Goal: Navigation & Orientation: Find specific page/section

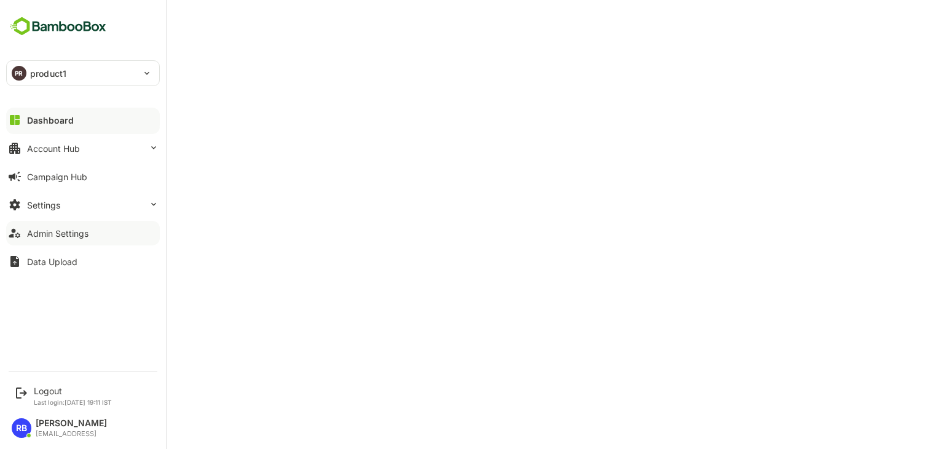
click at [96, 226] on button "Admin Settings" at bounding box center [83, 233] width 154 height 25
click at [57, 122] on div "Dashboard" at bounding box center [49, 120] width 44 height 10
click at [32, 153] on button "Account Hub" at bounding box center [83, 148] width 154 height 25
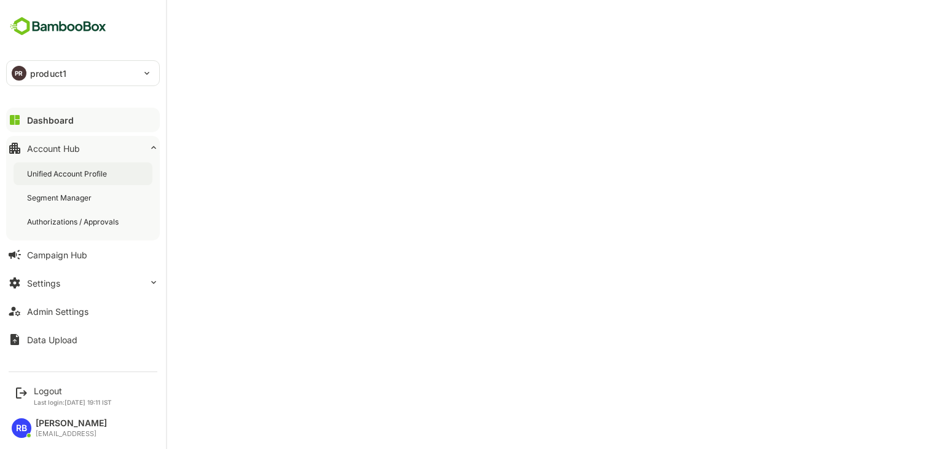
click at [45, 176] on div "Unified Account Profile" at bounding box center [68, 173] width 82 height 10
click at [81, 193] on div "Segment Manager" at bounding box center [60, 197] width 67 height 10
click at [43, 116] on div "Dashboard" at bounding box center [49, 120] width 44 height 10
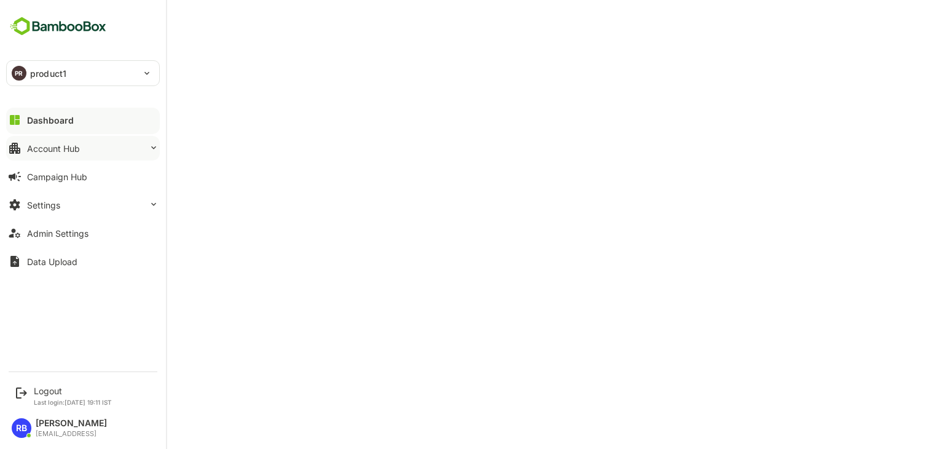
click at [42, 148] on div "Account Hub" at bounding box center [53, 148] width 53 height 10
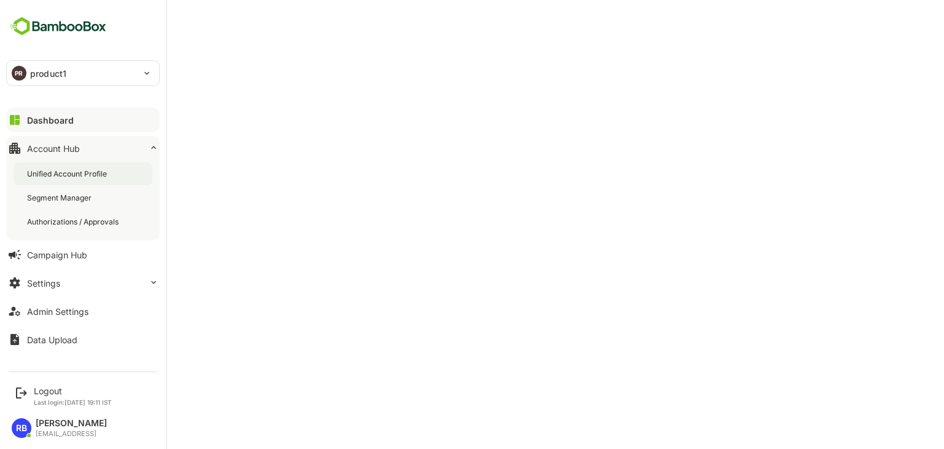
click at [63, 175] on div "Unified Account Profile" at bounding box center [68, 173] width 82 height 10
click at [60, 320] on button "Admin Settings" at bounding box center [83, 311] width 154 height 25
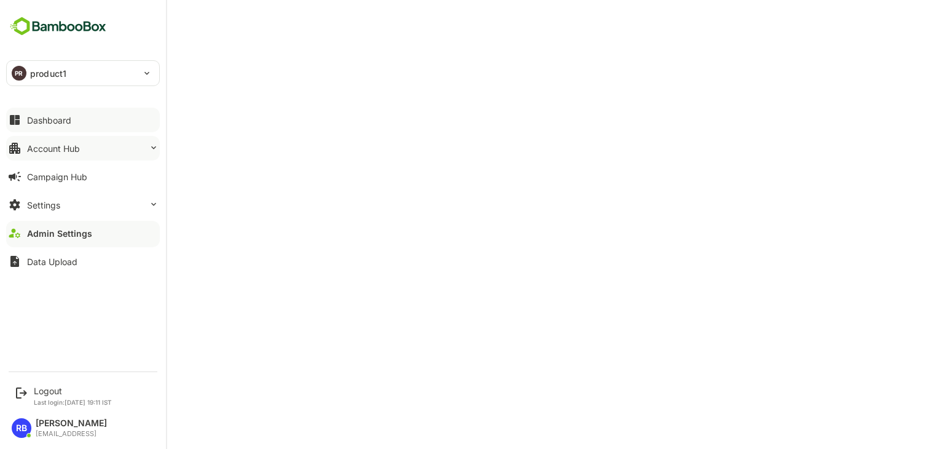
click at [58, 152] on div "Account Hub" at bounding box center [53, 148] width 53 height 10
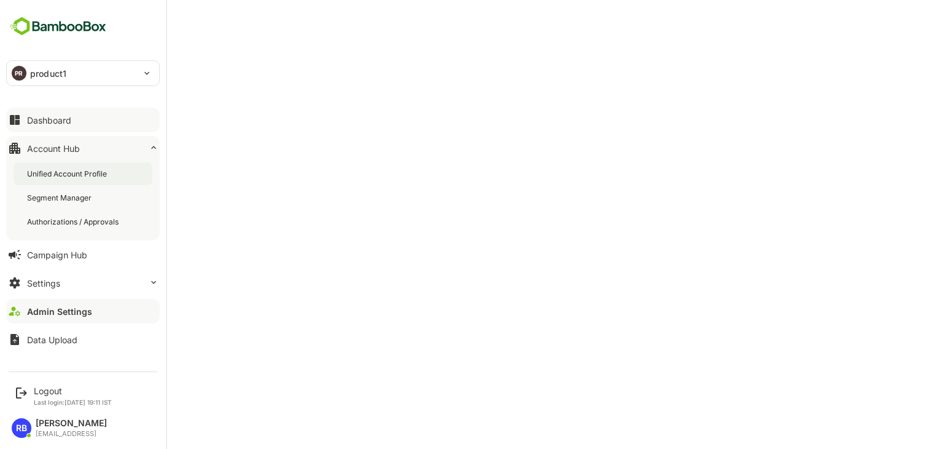
click at [61, 168] on div "Unified Account Profile" at bounding box center [68, 173] width 82 height 10
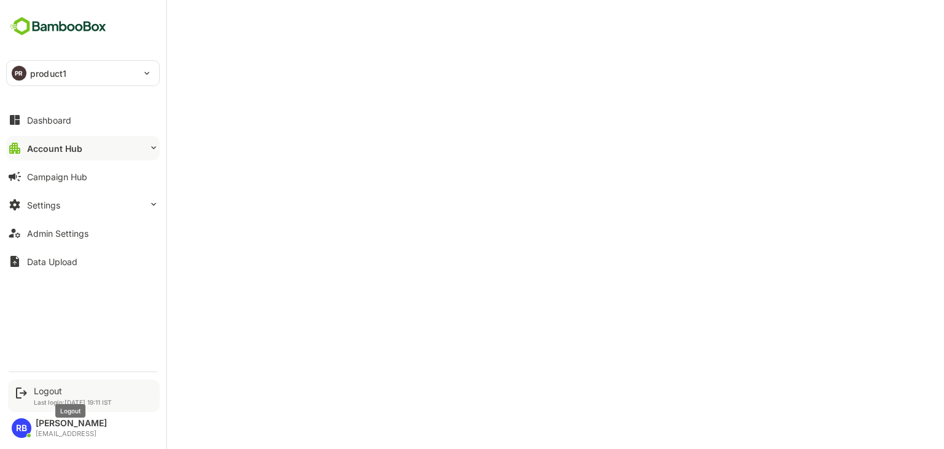
click at [43, 391] on div "Logout" at bounding box center [73, 390] width 78 height 10
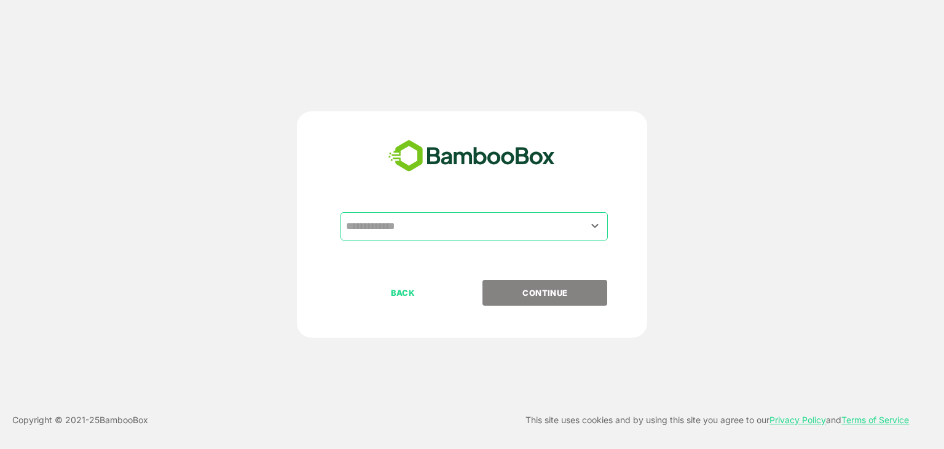
click at [476, 222] on input "text" at bounding box center [474, 225] width 262 height 23
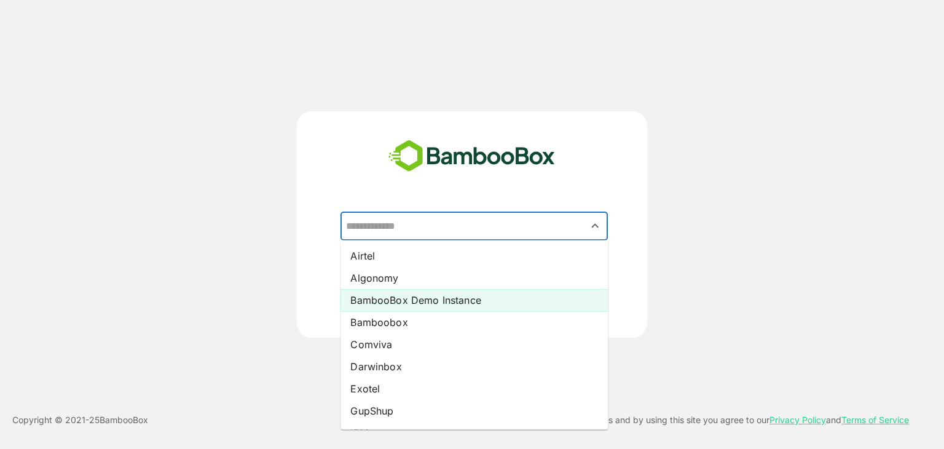
click at [444, 296] on li "BambooBox Demo Instance" at bounding box center [473, 300] width 267 height 22
type input "**********"
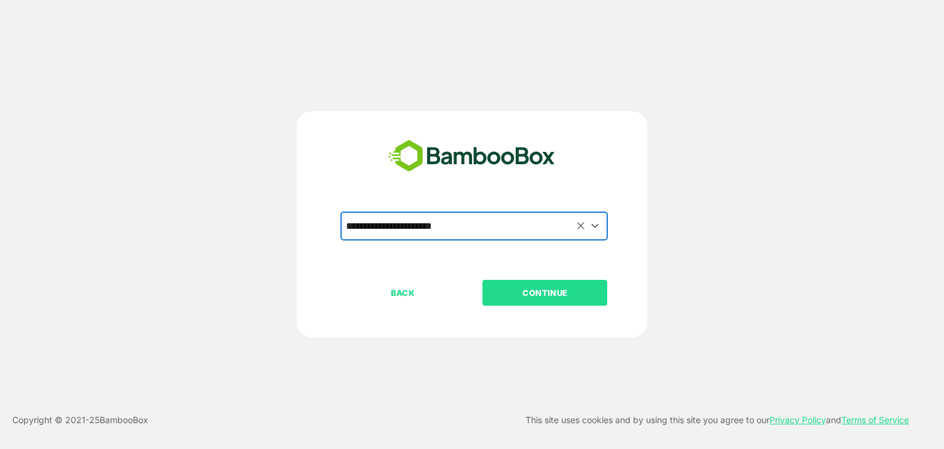
click at [544, 296] on p "CONTINUE" at bounding box center [545, 293] width 123 height 14
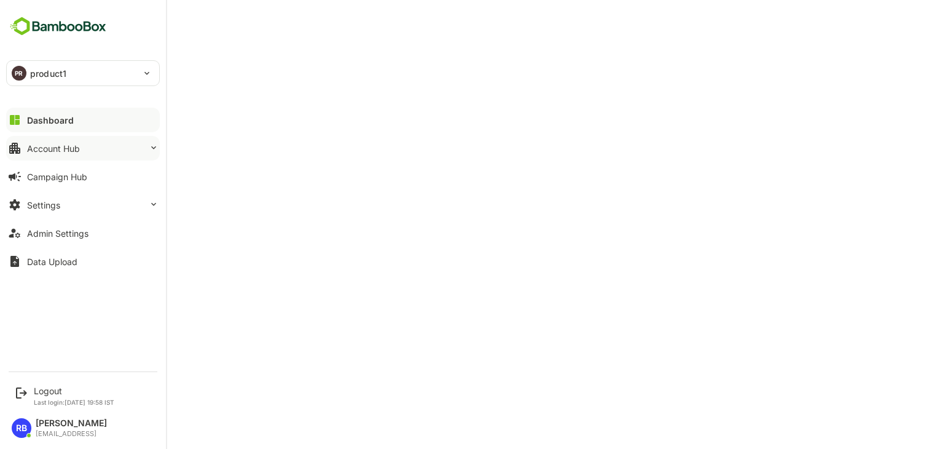
click at [107, 145] on button "Account Hub" at bounding box center [83, 148] width 154 height 25
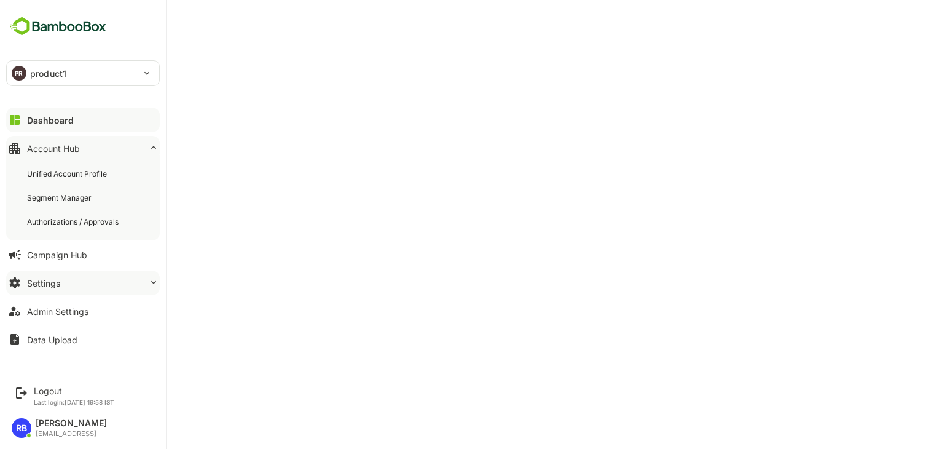
click at [96, 286] on button "Settings" at bounding box center [83, 282] width 154 height 25
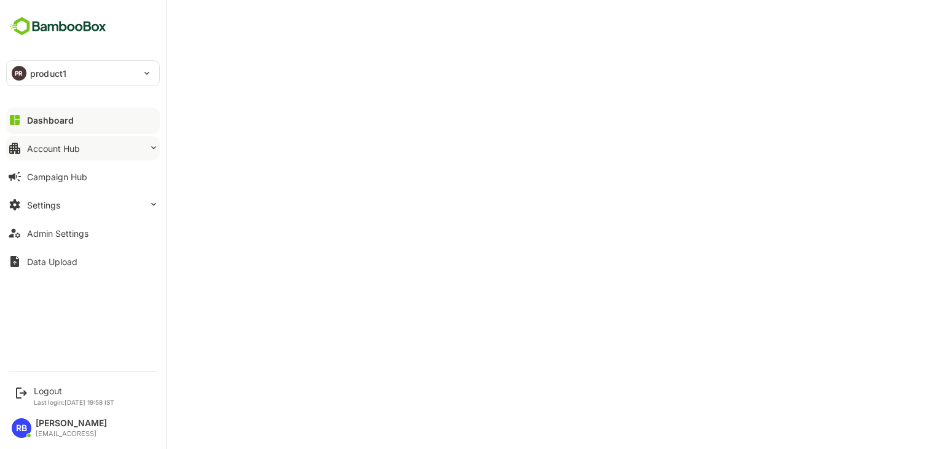
click at [93, 141] on button "Account Hub" at bounding box center [83, 148] width 154 height 25
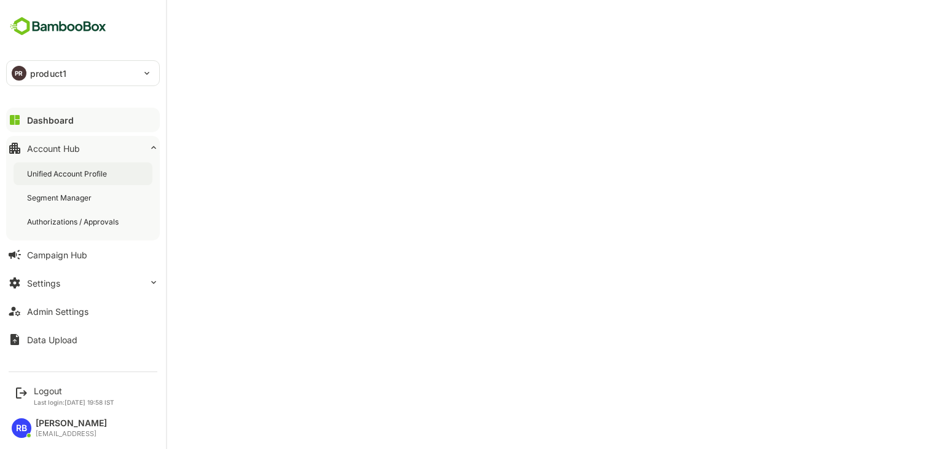
click at [86, 168] on div "Unified Account Profile" at bounding box center [68, 173] width 82 height 10
